Goal: Transaction & Acquisition: Purchase product/service

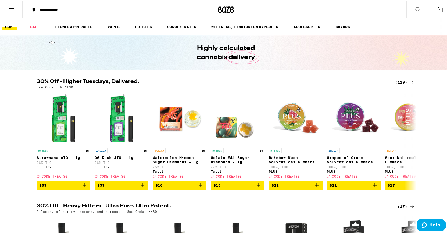
click at [404, 81] on div "(119)" at bounding box center [405, 81] width 20 height 6
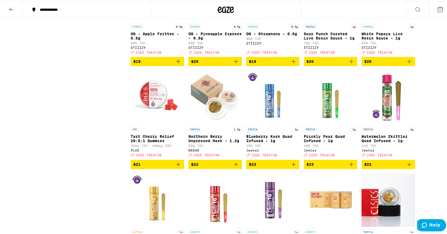
scroll to position [931, 0]
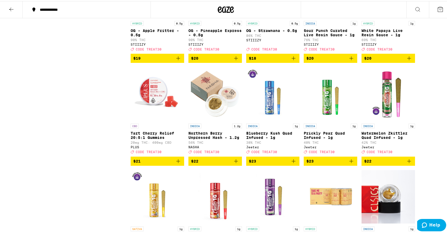
click at [234, 163] on icon "Add to bag" at bounding box center [236, 160] width 6 height 6
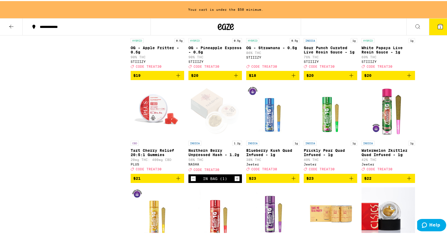
scroll to position [948, 0]
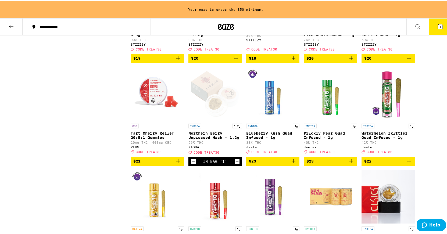
click at [234, 164] on icon "Increment" at bounding box center [236, 160] width 5 height 6
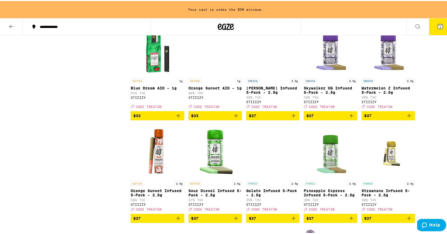
scroll to position [1825, 0]
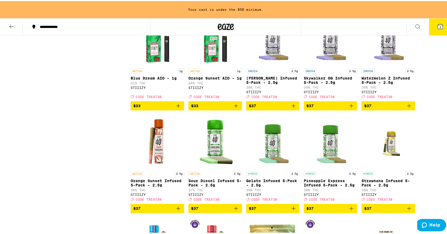
click at [349, 108] on icon "Add to bag" at bounding box center [351, 104] width 6 height 6
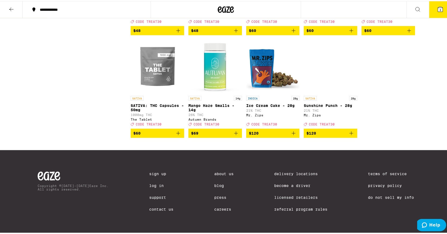
scroll to position [2410, 0]
click at [175, 135] on icon "Add to bag" at bounding box center [178, 132] width 6 height 6
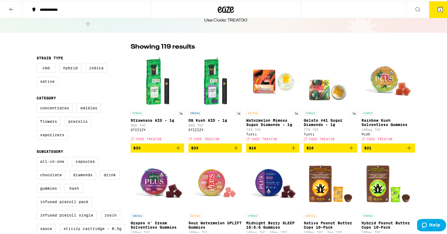
scroll to position [0, 0]
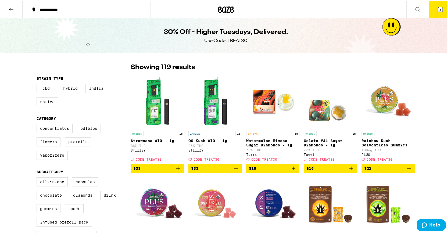
click at [8, 11] on button at bounding box center [11, 8] width 23 height 17
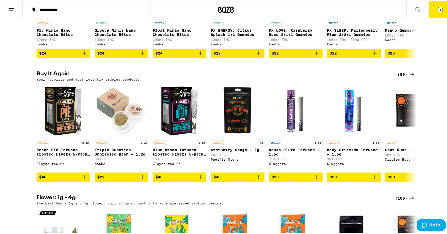
scroll to position [411, 0]
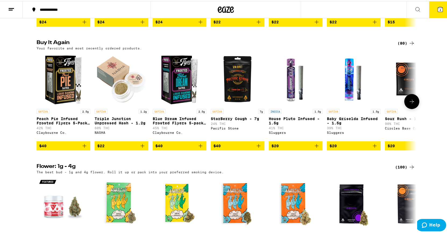
click at [410, 104] on icon at bounding box center [411, 100] width 6 height 6
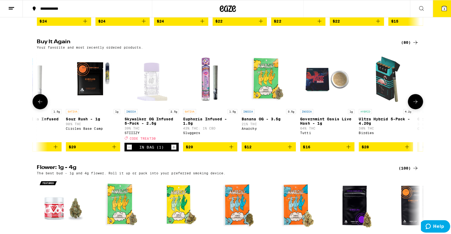
scroll to position [0, 320]
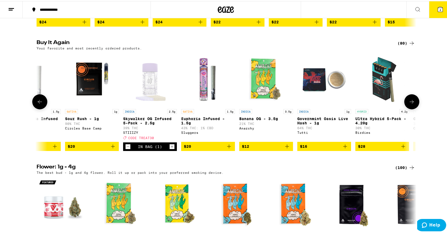
click at [284, 148] on icon "Add to bag" at bounding box center [287, 145] width 6 height 6
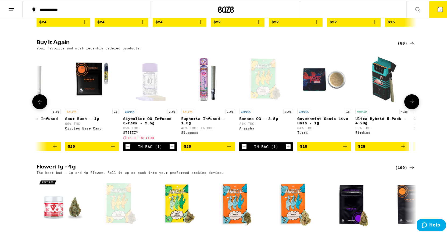
click at [285, 149] on icon "Increment" at bounding box center [287, 145] width 5 height 6
click at [286, 147] on icon "Increment" at bounding box center [287, 145] width 3 height 3
click at [285, 149] on icon "Increment" at bounding box center [287, 145] width 5 height 6
click at [431, 12] on button "8" at bounding box center [440, 8] width 23 height 17
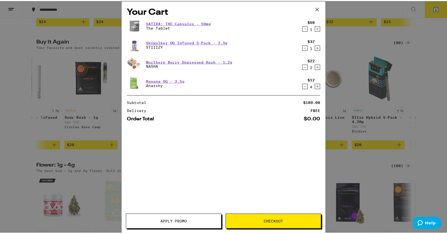
scroll to position [0, 320]
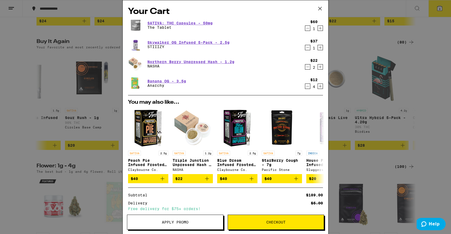
click at [321, 6] on icon at bounding box center [320, 9] width 8 height 8
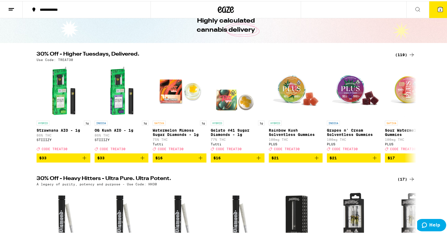
click at [437, 7] on icon at bounding box center [439, 8] width 5 height 5
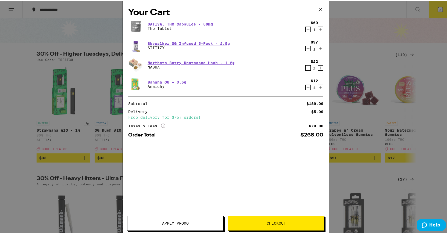
scroll to position [0, 320]
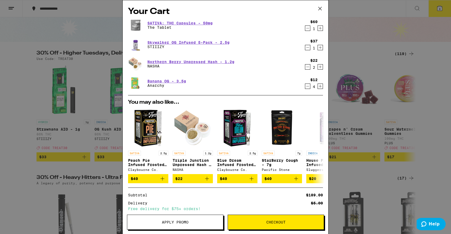
click at [191, 223] on span "Apply Promo" at bounding box center [175, 222] width 96 height 4
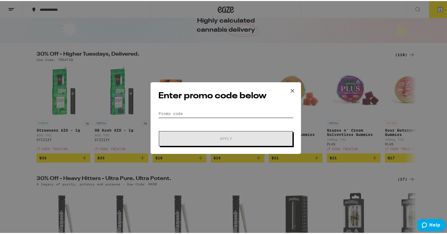
click at [185, 111] on input "Promo Code" at bounding box center [225, 112] width 135 height 8
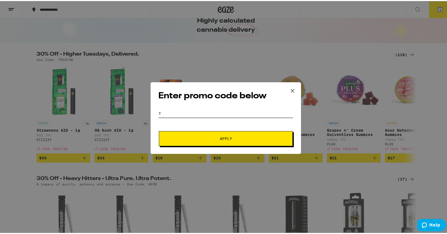
scroll to position [0, 320]
type input "treat30"
click at [187, 137] on span "Apply" at bounding box center [225, 138] width 97 height 4
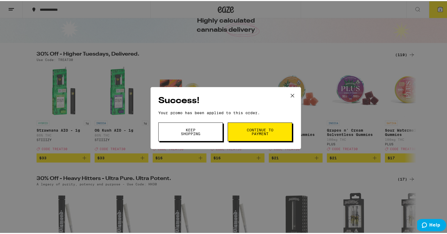
click at [187, 137] on button "Keep Shopping" at bounding box center [190, 130] width 64 height 19
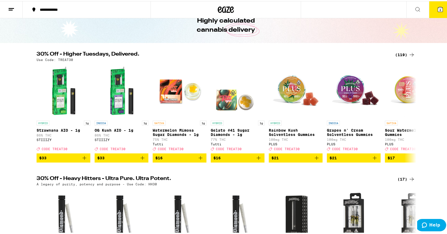
click at [437, 13] on button "8" at bounding box center [440, 8] width 23 height 17
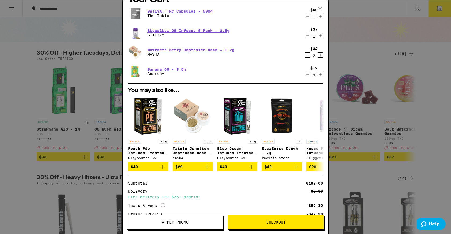
scroll to position [2, 0]
